Goal: Task Accomplishment & Management: Manage account settings

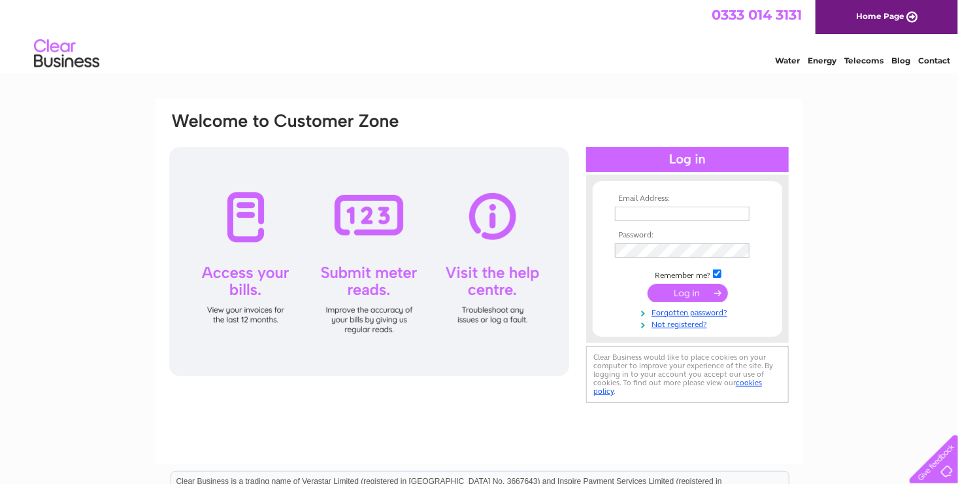
type input "stitchweld@hotmail.com"
click at [684, 295] on input "submit" at bounding box center [688, 293] width 80 height 18
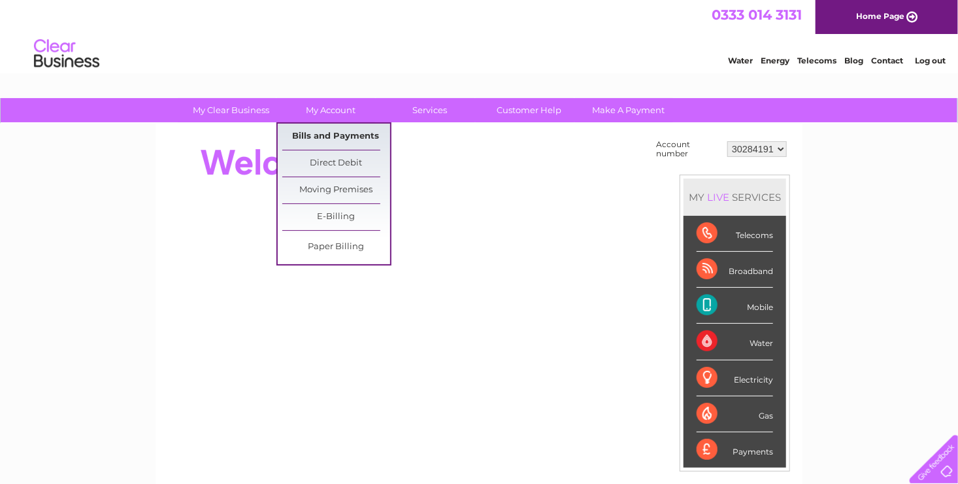
click at [324, 133] on link "Bills and Payments" at bounding box center [336, 137] width 108 height 26
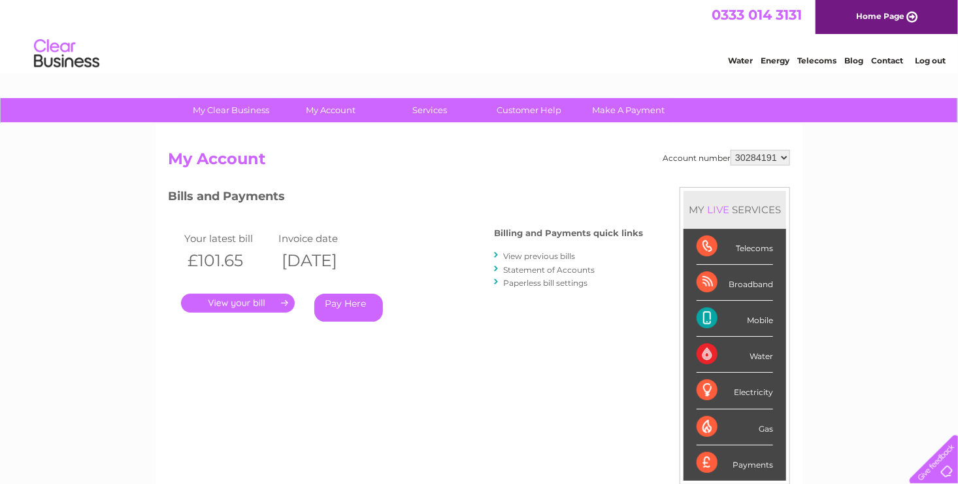
click at [226, 297] on link "." at bounding box center [238, 303] width 114 height 19
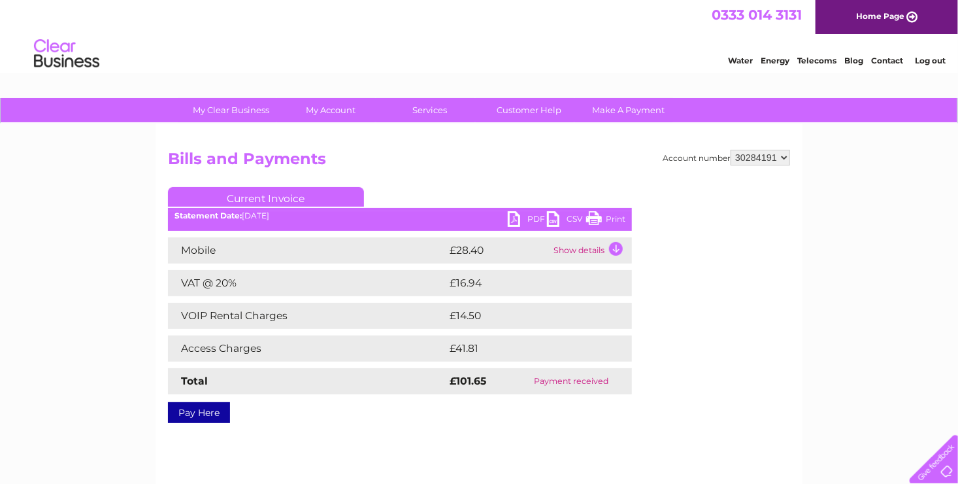
click at [516, 220] on link "PDF" at bounding box center [527, 220] width 39 height 19
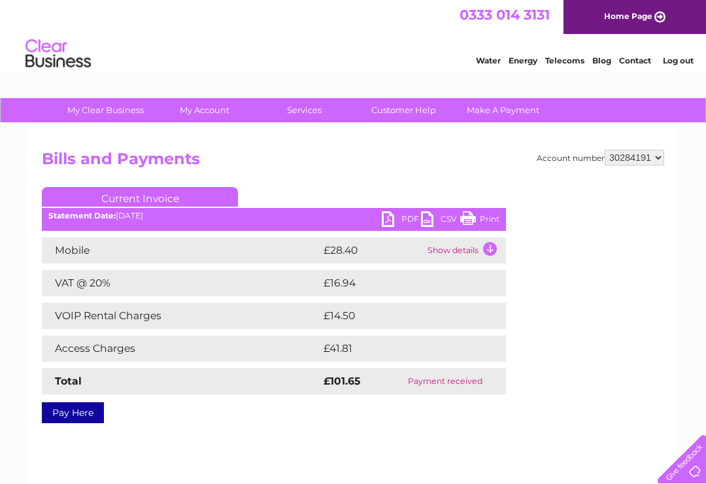
click at [618, 409] on div "Account number 30284191 Bills and Payments Current Invoice PDF CSV Print" at bounding box center [353, 284] width 622 height 269
